Goal: Transaction & Acquisition: Purchase product/service

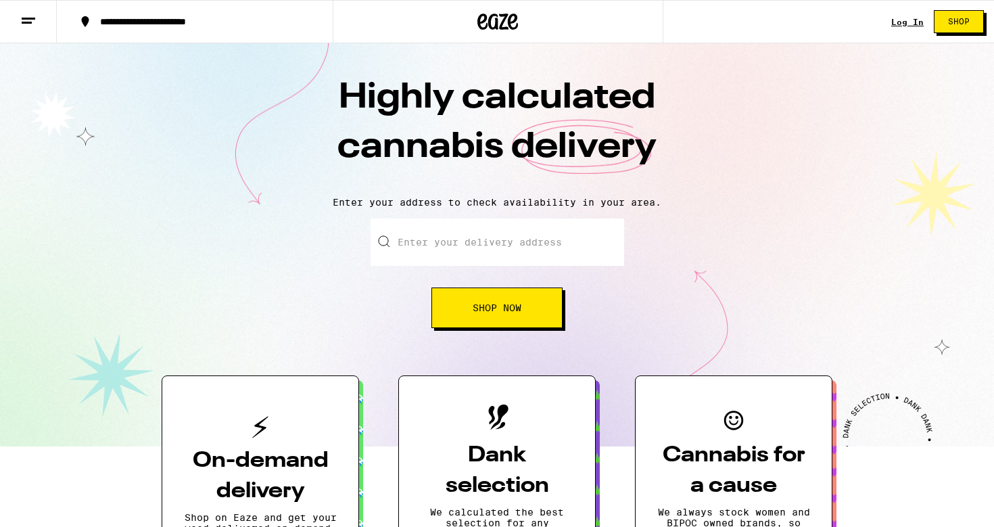
click at [899, 21] on div "Log In" at bounding box center [908, 22] width 32 height 9
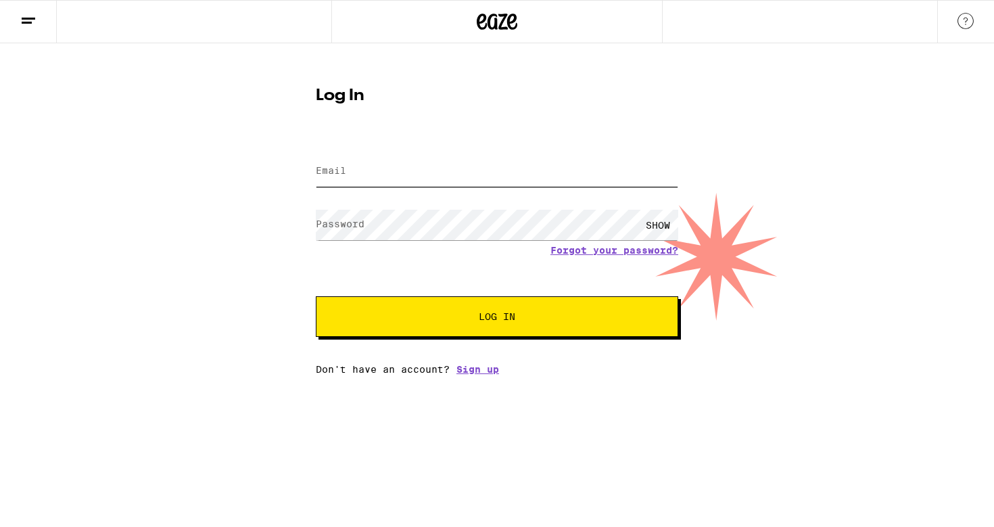
type input "[EMAIL_ADDRESS][DOMAIN_NAME]"
click at [506, 336] on button "Log In" at bounding box center [497, 316] width 363 height 41
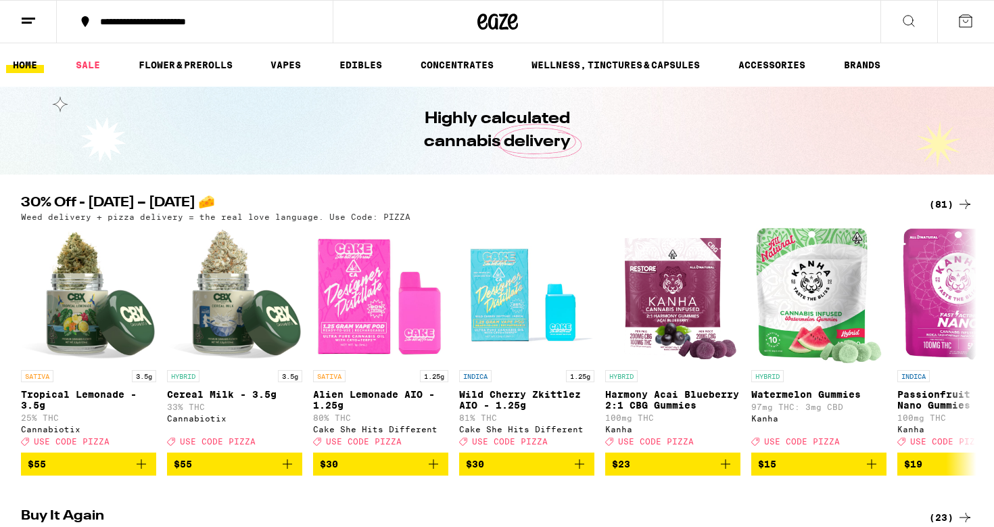
click at [899, 15] on button at bounding box center [909, 22] width 57 height 43
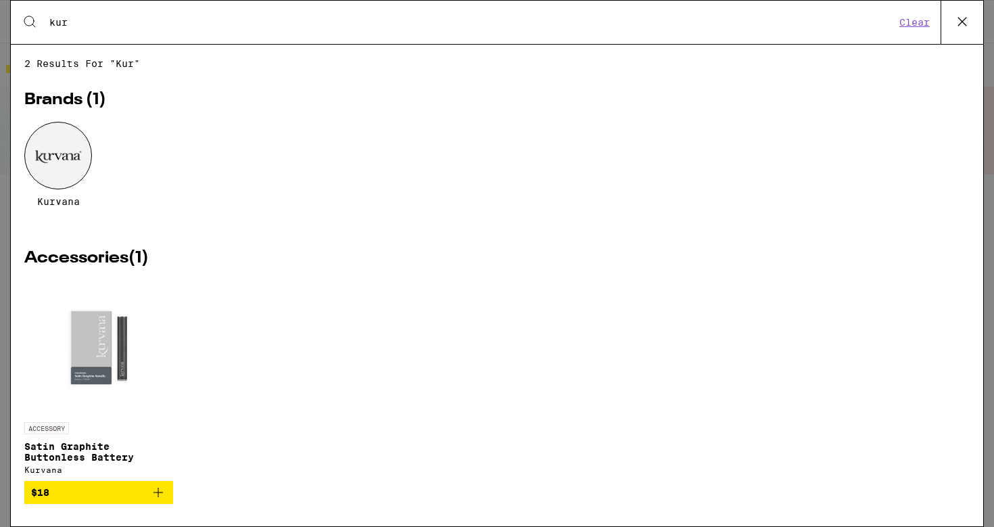
type input "kur"
click at [60, 170] on div at bounding box center [58, 156] width 68 height 68
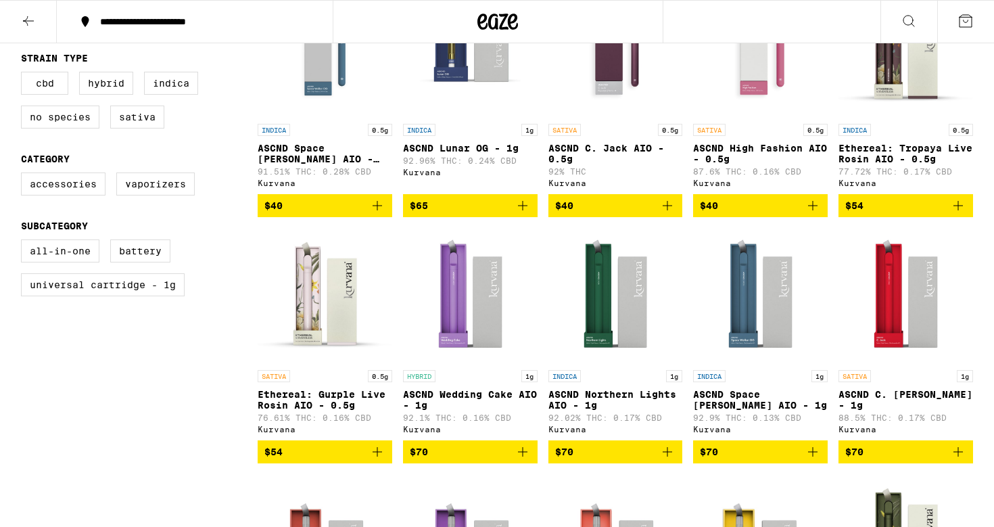
scroll to position [463, 0]
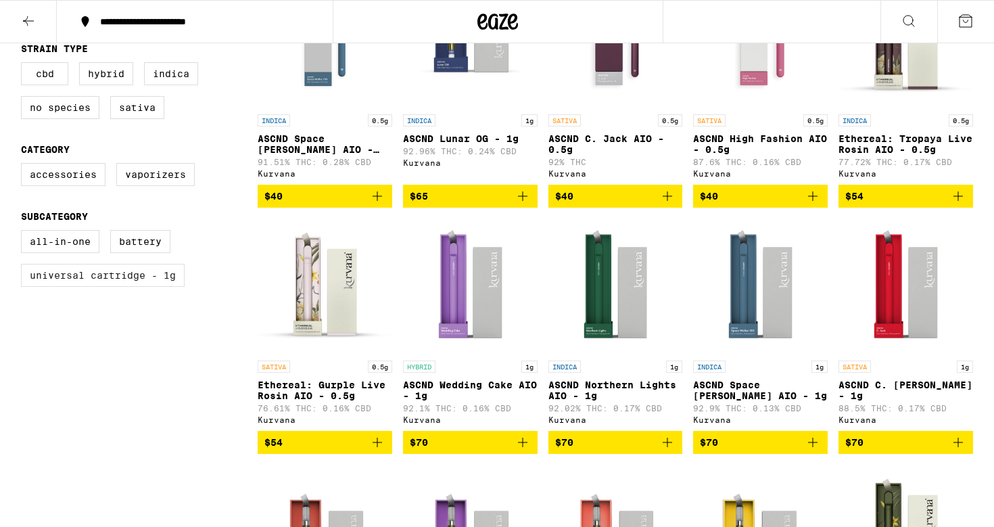
click at [150, 287] on label "Universal Cartridge - 1g" at bounding box center [103, 275] width 164 height 23
click at [24, 233] on input "Universal Cartridge - 1g" at bounding box center [24, 232] width 1 height 1
checkbox input "true"
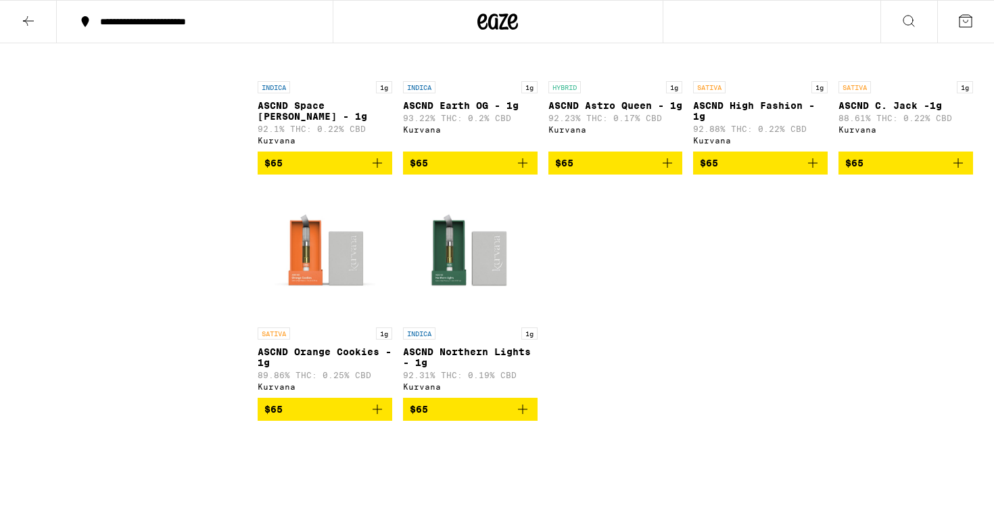
scroll to position [1063, 0]
